Goal: Task Accomplishment & Management: Manage account settings

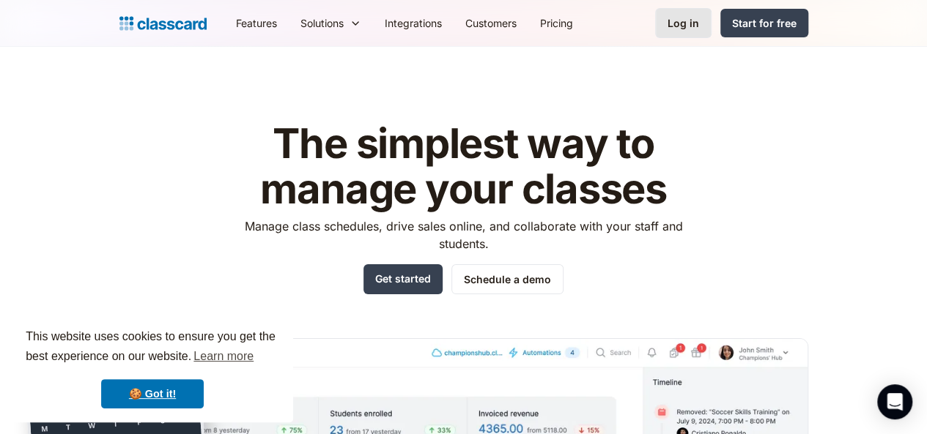
click at [711, 34] on link "Log in" at bounding box center [683, 23] width 56 height 30
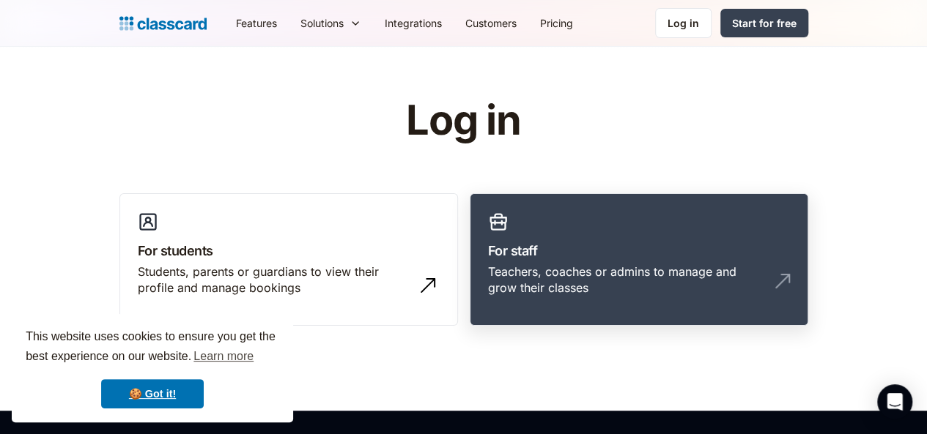
click at [740, 238] on link "For staff Teachers, coaches or admins to manage and grow their classes" at bounding box center [639, 259] width 338 height 133
